Goal: Find specific page/section: Find specific page/section

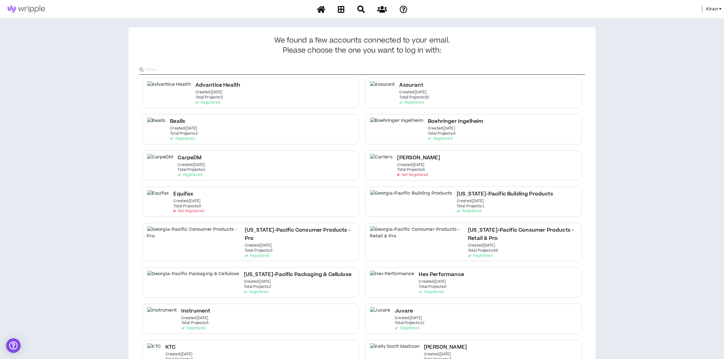
click at [565, 9] on span "Kiran" at bounding box center [712, 9] width 12 height 7
click at [565, 18] on link "System Admin Portal" at bounding box center [692, 20] width 55 height 9
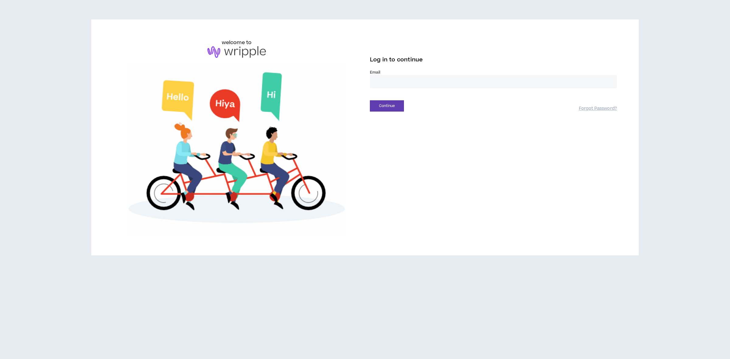
click at [390, 81] on input "email" at bounding box center [493, 81] width 247 height 13
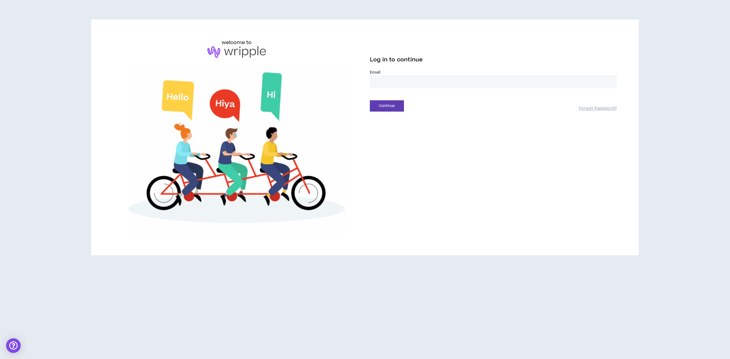
type input "**********"
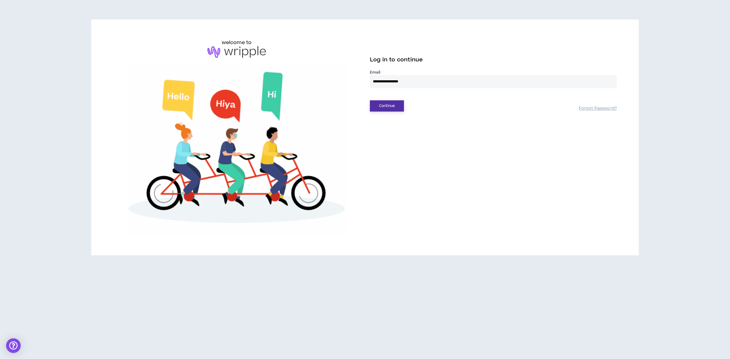
click at [382, 107] on button "Continue" at bounding box center [387, 105] width 34 height 11
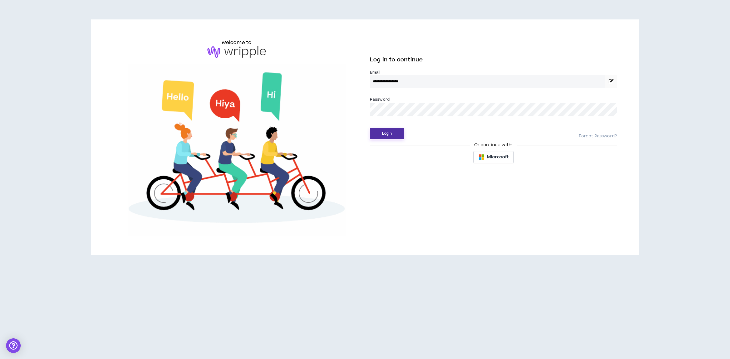
click at [382, 135] on button "Login" at bounding box center [387, 133] width 34 height 11
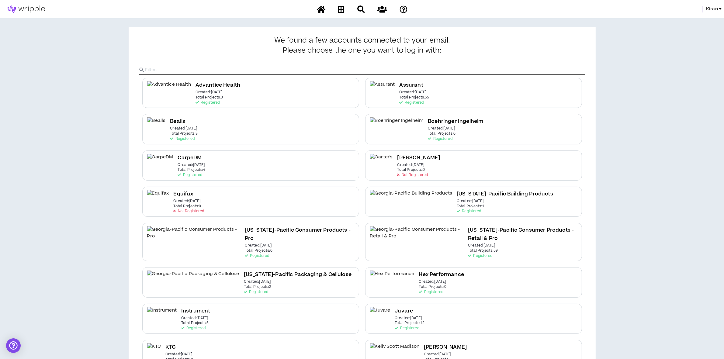
click at [708, 8] on span "Kiran" at bounding box center [712, 9] width 12 height 7
click at [691, 19] on link "System Admin Portal" at bounding box center [692, 20] width 55 height 9
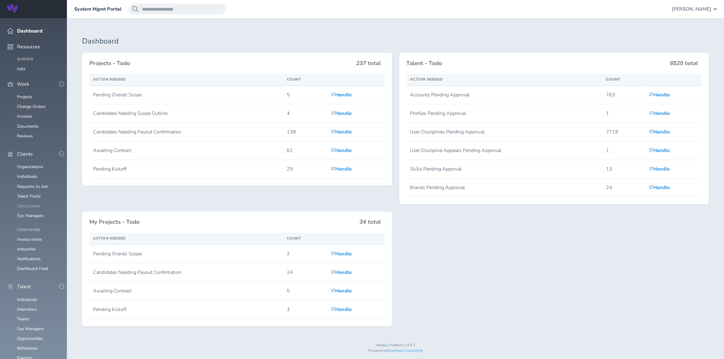
click at [28, 203] on link "Consultants" at bounding box center [28, 206] width 23 height 6
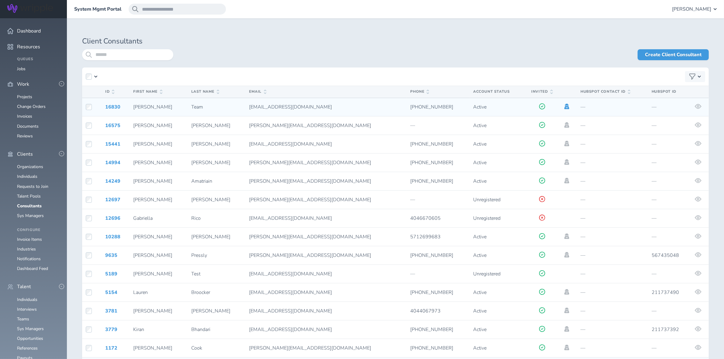
click at [564, 106] on icon at bounding box center [566, 106] width 5 height 5
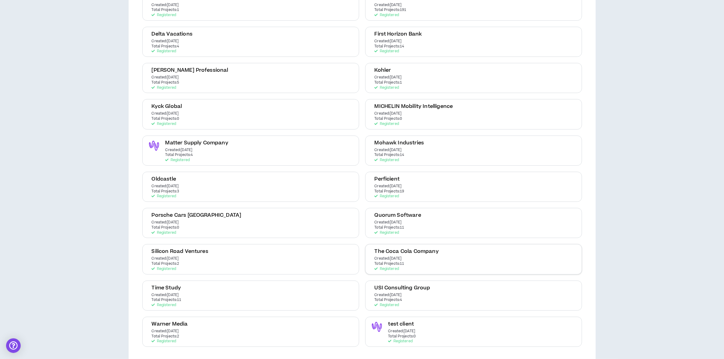
scroll to position [161, 0]
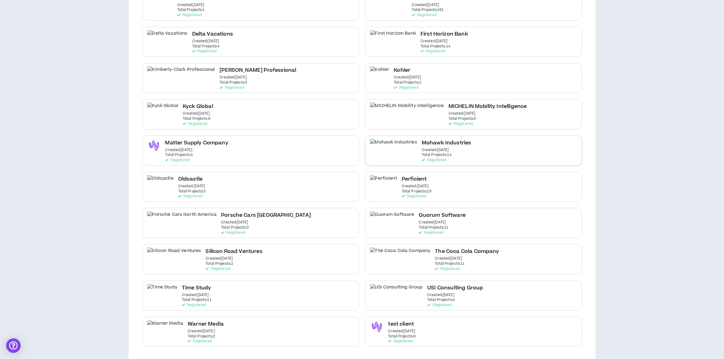
click at [422, 144] on h2 "Mohawk Industries" at bounding box center [447, 143] width 50 height 8
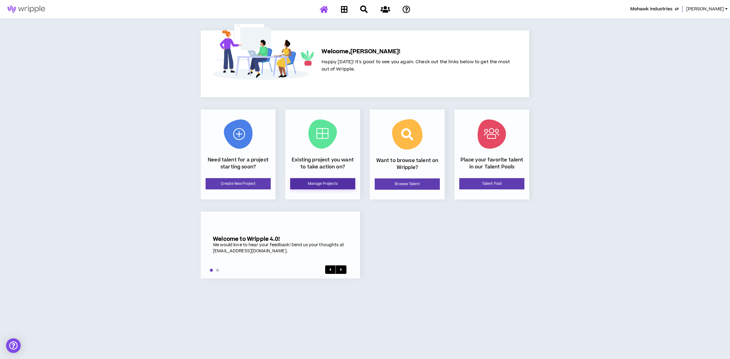
click at [316, 183] on link "Manage Projects" at bounding box center [322, 183] width 65 height 11
